Goal: Information Seeking & Learning: Learn about a topic

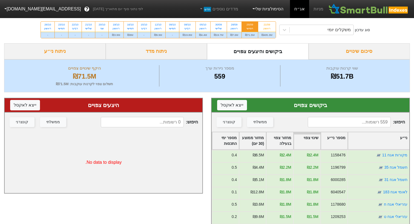
click at [282, 10] on link "הסימולציות שלי" at bounding box center [267, 9] width 37 height 11
click at [307, 29] on div "משקלים יומי" at bounding box center [321, 30] width 64 height 10
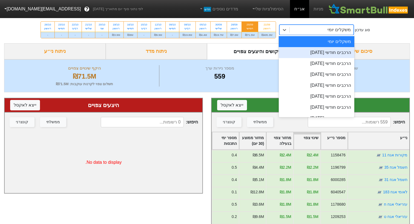
click at [304, 54] on div "הרכבים חודשי [DATE]" at bounding box center [317, 52] width 76 height 11
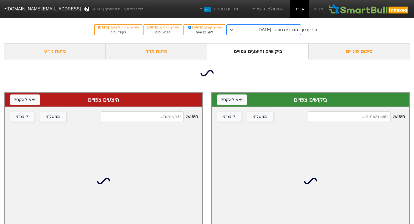
click at [130, 49] on div "ניתוח מדד" at bounding box center [157, 51] width 102 height 16
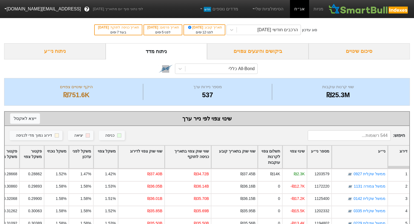
click at [66, 57] on div "ניתוח ני״ע" at bounding box center [55, 51] width 102 height 16
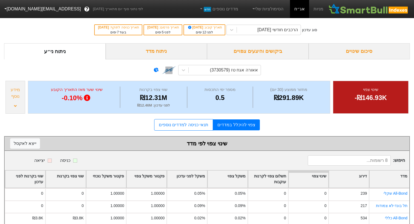
click at [344, 158] on input at bounding box center [349, 160] width 83 height 10
type input "c"
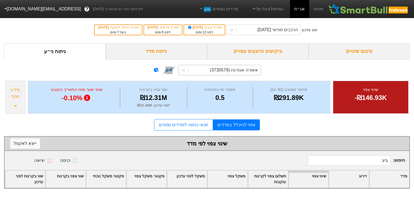
type input "ביג"
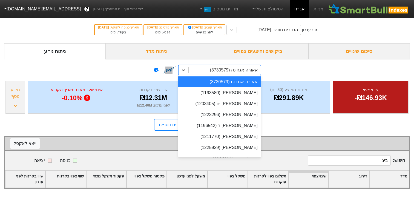
click at [209, 66] on div "אאורה אגח טז (3730579)" at bounding box center [225, 70] width 72 height 10
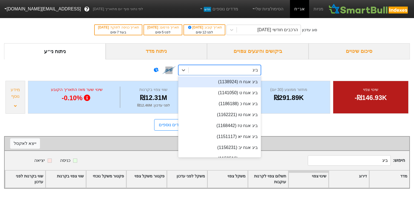
type input "ביג"
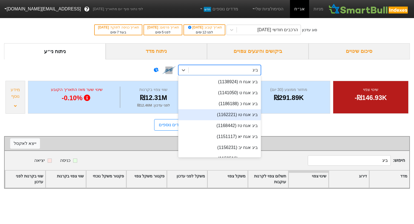
click at [230, 110] on div "ביג אגח טו (1162221)" at bounding box center [219, 114] width 83 height 11
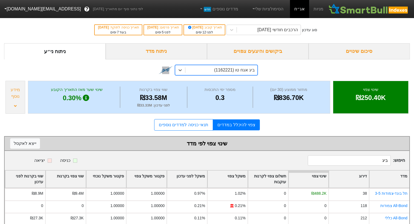
click at [368, 165] on input "ביג" at bounding box center [349, 160] width 83 height 10
drag, startPoint x: 368, startPoint y: 165, endPoint x: 387, endPoint y: 164, distance: 18.9
click at [387, 164] on input "ביג" at bounding box center [349, 160] width 83 height 10
type input "ב"
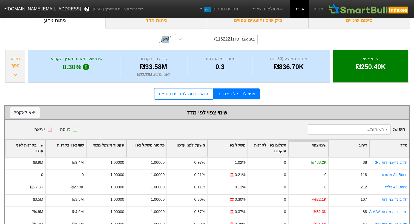
scroll to position [56, 0]
